Goal: Task Accomplishment & Management: Use online tool/utility

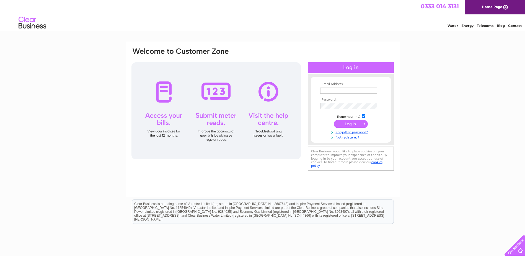
click at [340, 86] on td at bounding box center [351, 90] width 64 height 9
click at [341, 89] on input "text" at bounding box center [349, 90] width 58 height 7
click at [330, 89] on input "text" at bounding box center [349, 90] width 58 height 7
paste input "Info@unisonfifehealth.org"
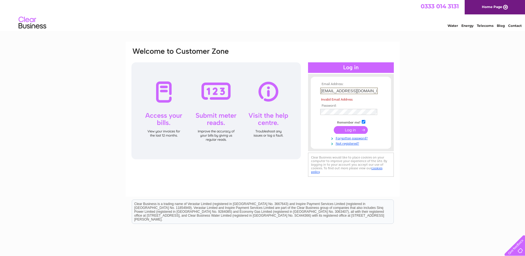
click at [368, 90] on input "Info@unisonfifehealth.org" at bounding box center [349, 90] width 58 height 7
type input "Info@unisonfifehealth.org"
click at [347, 125] on input "submit" at bounding box center [351, 124] width 34 height 8
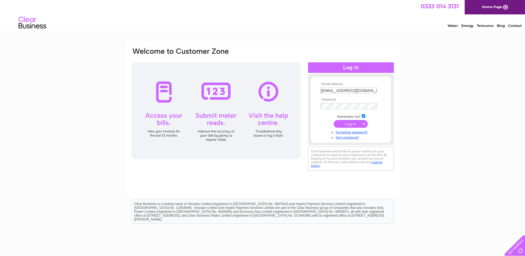
click at [347, 125] on input "submit" at bounding box center [351, 124] width 34 height 8
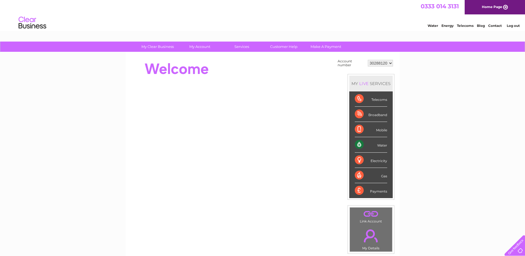
click at [381, 143] on div "Water" at bounding box center [371, 144] width 32 height 15
drag, startPoint x: 354, startPoint y: 143, endPoint x: 364, endPoint y: 142, distance: 10.3
click at [358, 142] on li "Water" at bounding box center [370, 144] width 43 height 15
click at [364, 142] on div "Water" at bounding box center [371, 144] width 32 height 15
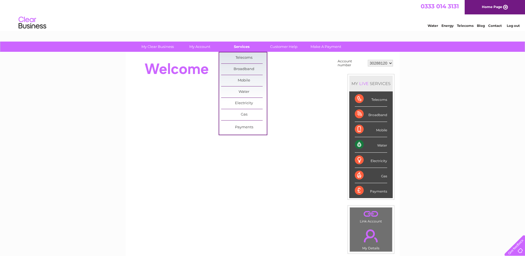
click at [243, 45] on link "Services" at bounding box center [242, 47] width 46 height 10
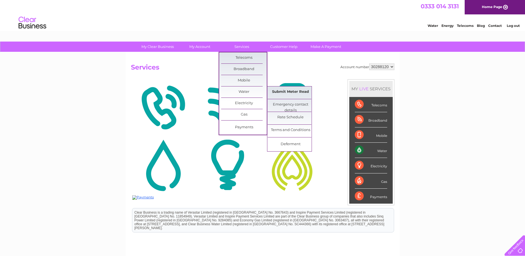
click at [286, 90] on link "Submit Meter Read" at bounding box center [291, 91] width 46 height 11
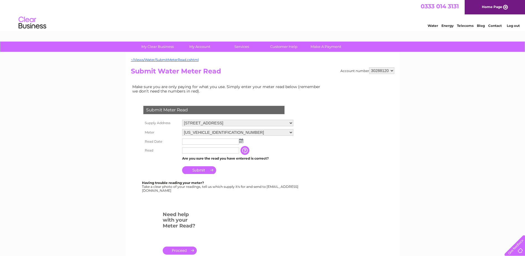
click at [239, 141] on img at bounding box center [241, 140] width 4 height 4
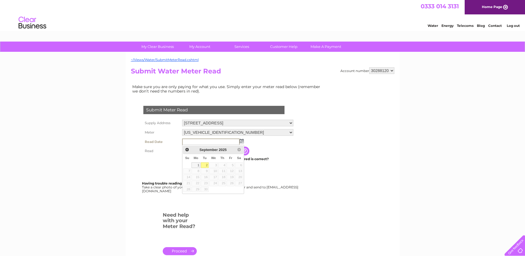
click at [204, 164] on link "2" at bounding box center [205, 165] width 8 height 6
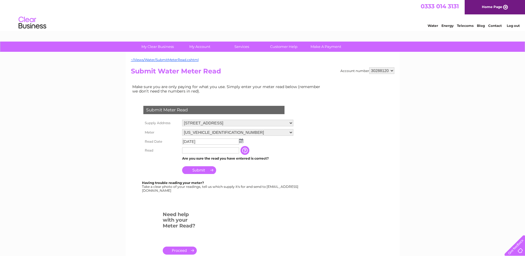
click at [194, 151] on input "text" at bounding box center [210, 150] width 57 height 6
click at [241, 142] on img at bounding box center [241, 140] width 4 height 4
click at [194, 164] on link "1" at bounding box center [196, 165] width 9 height 6
type input "2025/09/01"
click at [201, 149] on input "text" at bounding box center [211, 150] width 58 height 7
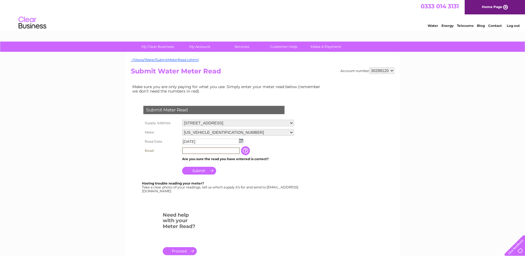
paste input "UNISO"
type input "U"
click at [211, 151] on input "text" at bounding box center [211, 150] width 58 height 7
paste input "14932"
type input "14932"
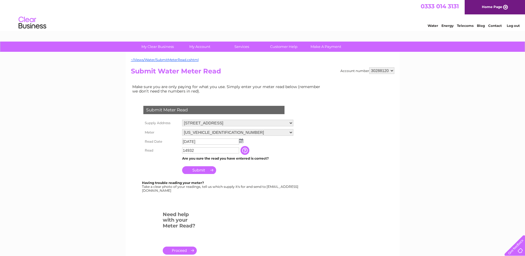
click at [206, 170] on input "Submit" at bounding box center [199, 170] width 34 height 8
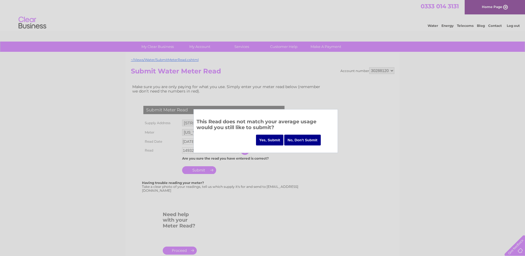
drag, startPoint x: 256, startPoint y: 113, endPoint x: 351, endPoint y: 87, distance: 98.8
click at [351, 87] on body "My Clear Business Login Details My Details My Preferences Link Account My Accou…" at bounding box center [262, 187] width 525 height 374
click at [302, 137] on input "No, Don't Submit" at bounding box center [302, 140] width 37 height 11
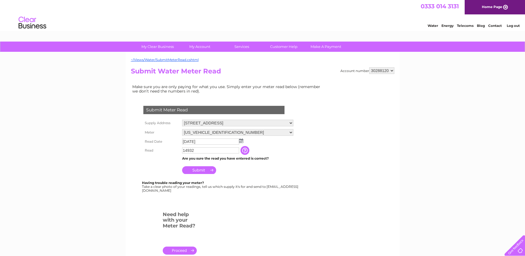
click at [195, 150] on input "14932" at bounding box center [210, 150] width 57 height 6
click at [248, 147] on input "button" at bounding box center [246, 150] width 10 height 9
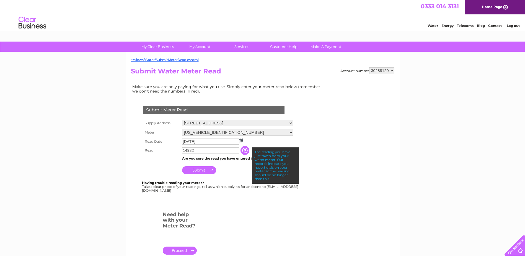
click at [275, 214] on form "Submit Meter Read Supply Address 294 High Street, Kirkcaldy, Fife, KY1 1LB Mete…" at bounding box center [228, 182] width 194 height 175
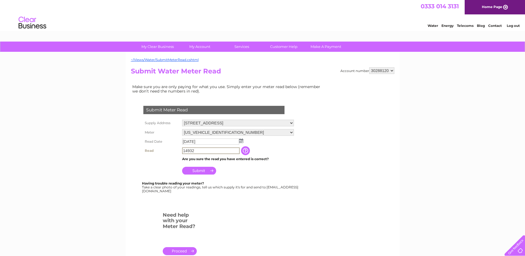
click at [195, 150] on input "14932" at bounding box center [211, 150] width 58 height 7
click at [202, 151] on input "14932" at bounding box center [211, 150] width 58 height 7
click at [199, 151] on input "14932" at bounding box center [211, 150] width 58 height 7
drag, startPoint x: 226, startPoint y: 156, endPoint x: 191, endPoint y: 151, distance: 34.7
click at [192, 151] on tbody "Supply Address 294 High Street, Kirkcaldy, Fife, KY1 1LB Meter 06ELSTER20T12179…" at bounding box center [218, 146] width 153 height 57
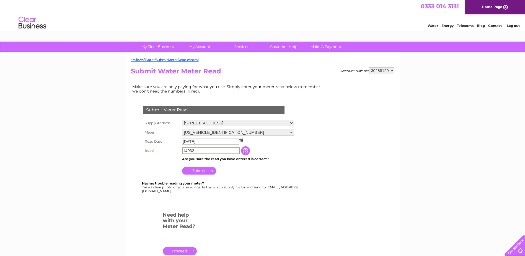
drag, startPoint x: 197, startPoint y: 151, endPoint x: 175, endPoint y: 151, distance: 22.1
click at [175, 151] on tr "Read 14932 The reading you have just taken from your water meter. Our records i…" at bounding box center [218, 150] width 153 height 9
